Goal: Navigation & Orientation: Find specific page/section

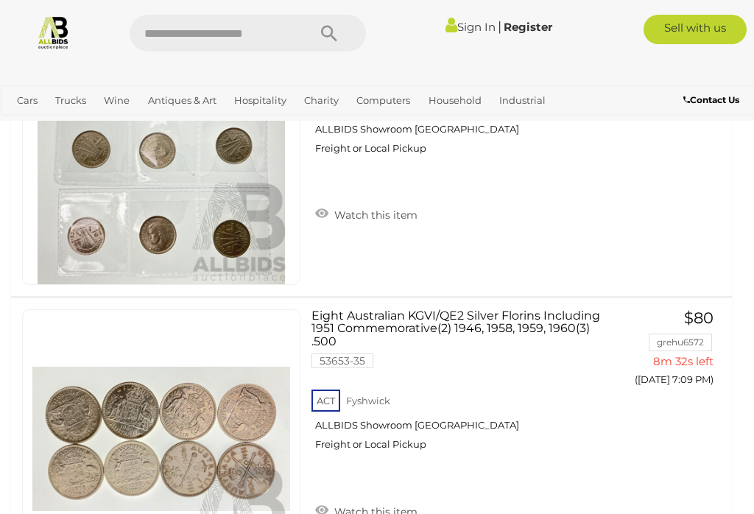
scroll to position [4744, 0]
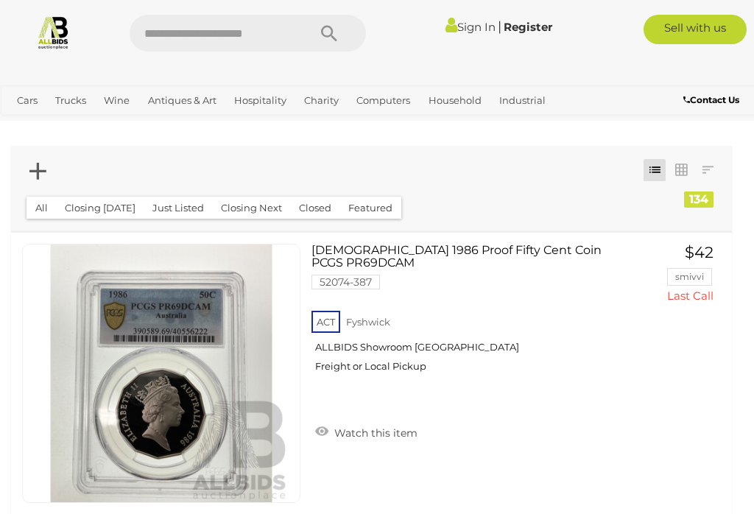
click at [0, 0] on link "Antiques & Vintage" at bounding box center [0, 0] width 0 height 0
click at [0, 0] on span "Auctions" at bounding box center [0, 0] width 0 height 0
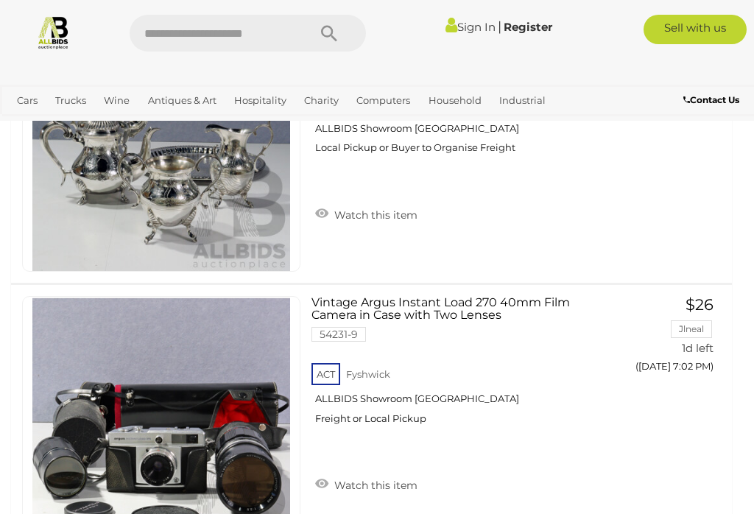
scroll to position [3188, 0]
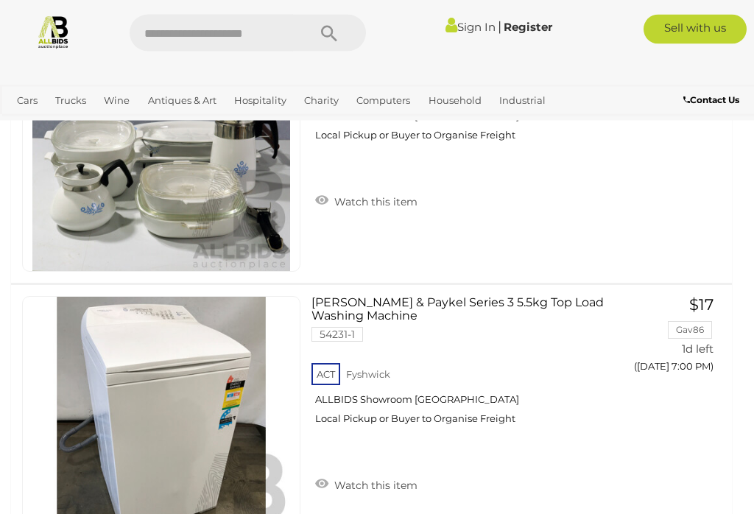
scroll to position [1213, 0]
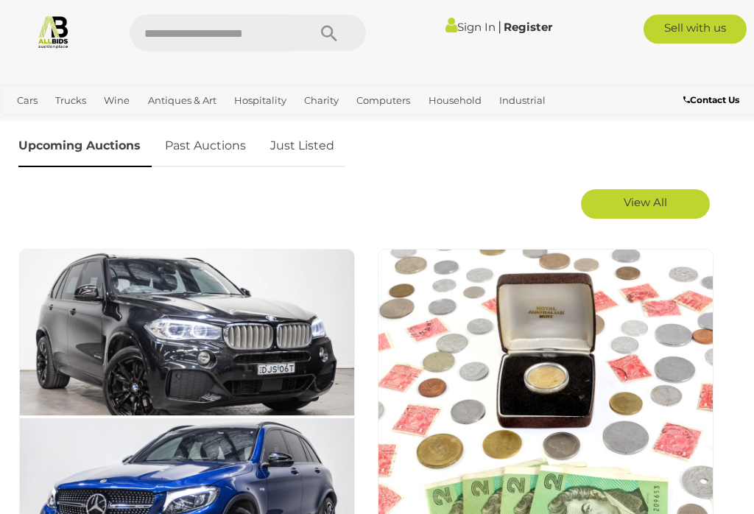
scroll to position [662, 0]
click at [156, 351] on img at bounding box center [187, 417] width 336 height 336
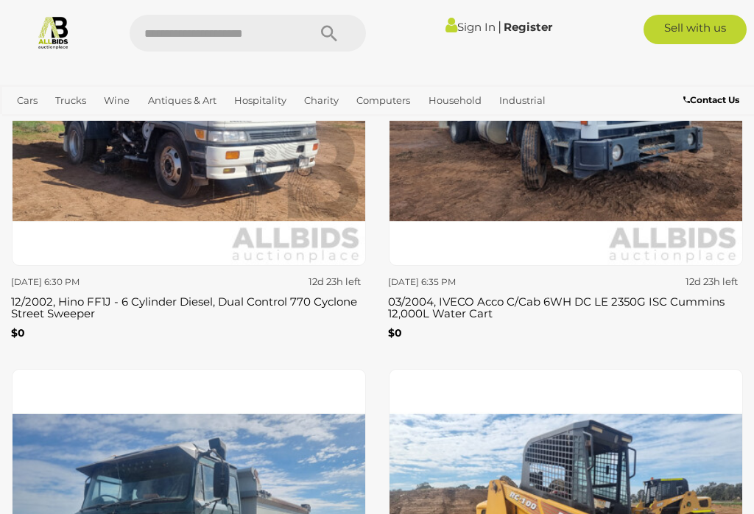
scroll to position [3922, 0]
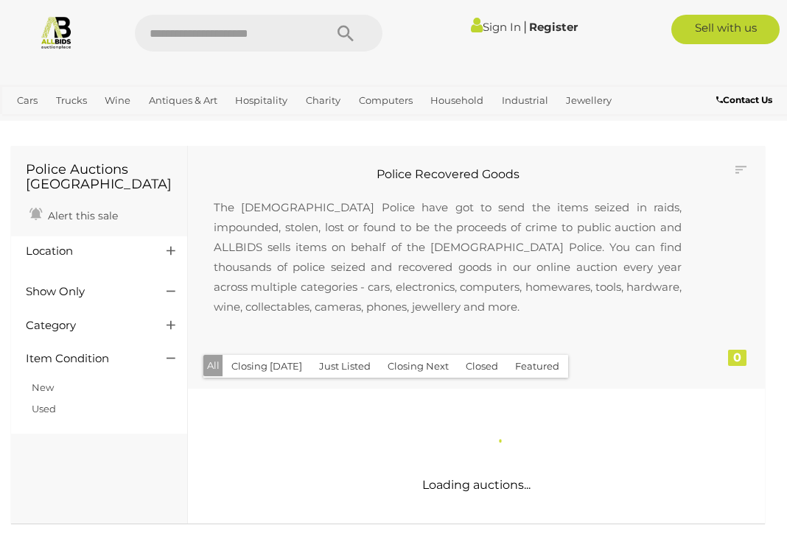
scroll to position [2, 0]
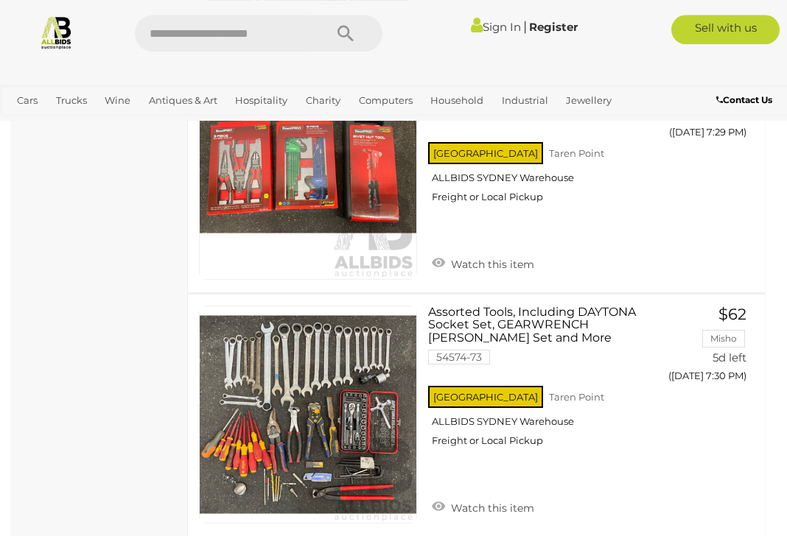
scroll to position [7676, 0]
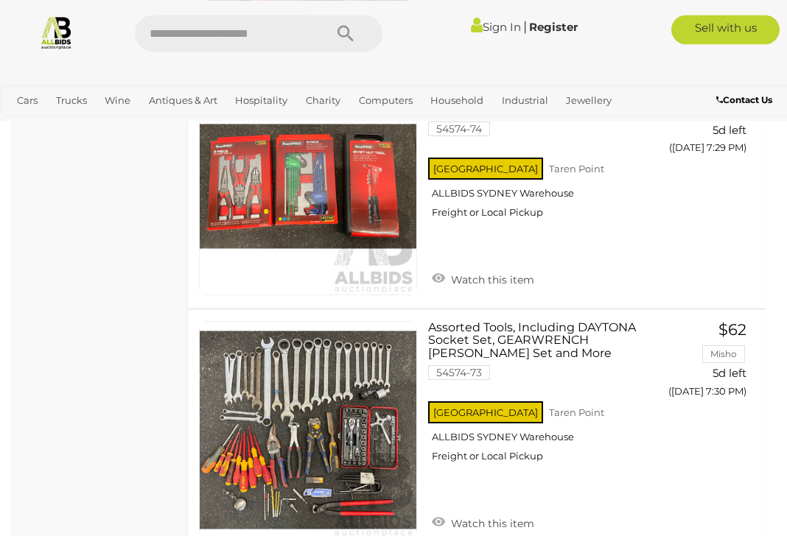
scroll to position [2, 0]
